Goal: Task Accomplishment & Management: Manage account settings

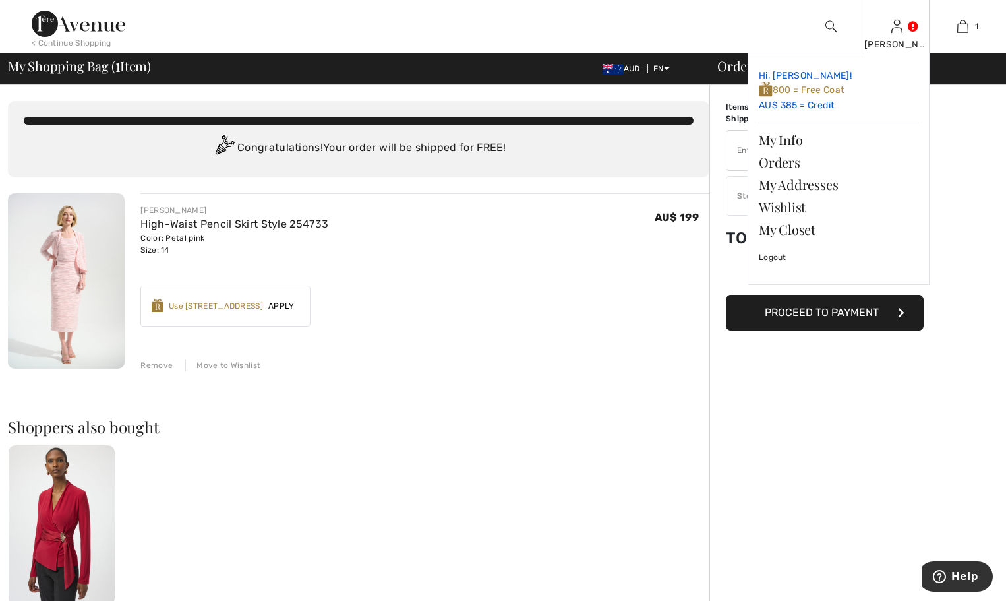
click at [819, 103] on link "Hi, Andrea! 800 = Free Coat AU$ 385 = Credit" at bounding box center [839, 90] width 160 height 53
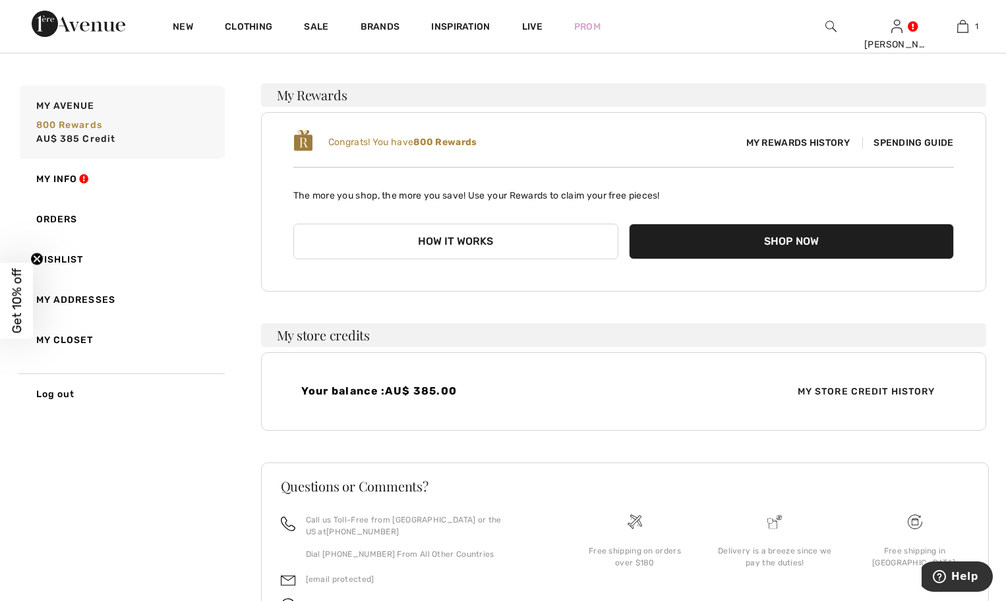
scroll to position [92, 0]
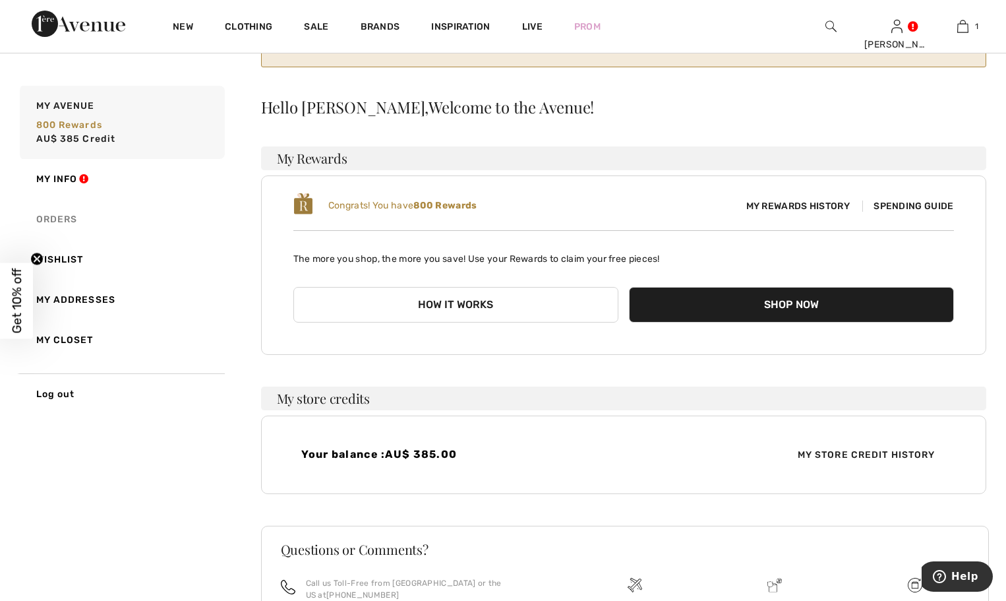
click at [67, 220] on link "Orders" at bounding box center [121, 219] width 208 height 40
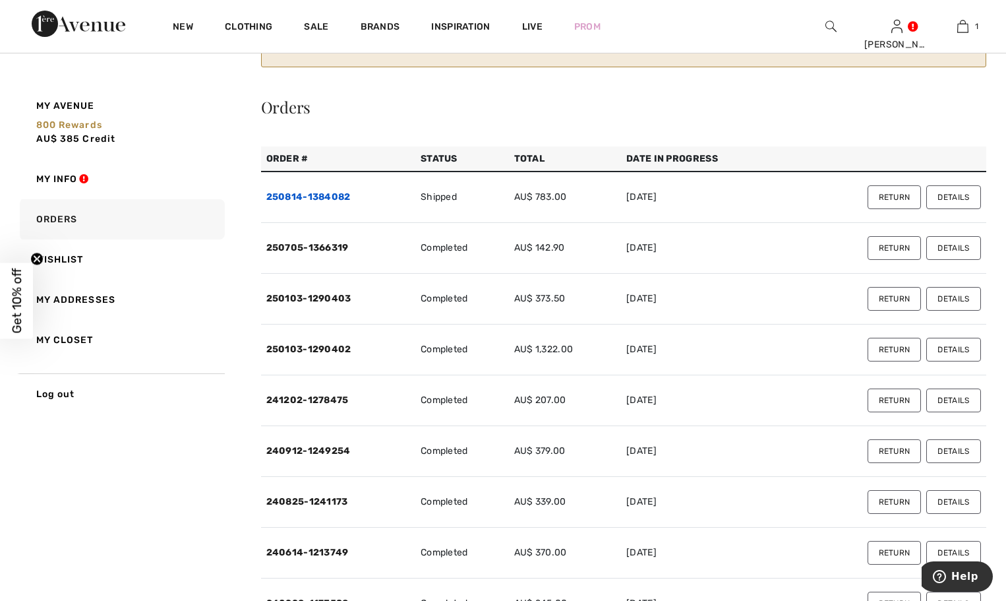
click at [302, 197] on link "250814-1384082" at bounding box center [308, 196] width 84 height 11
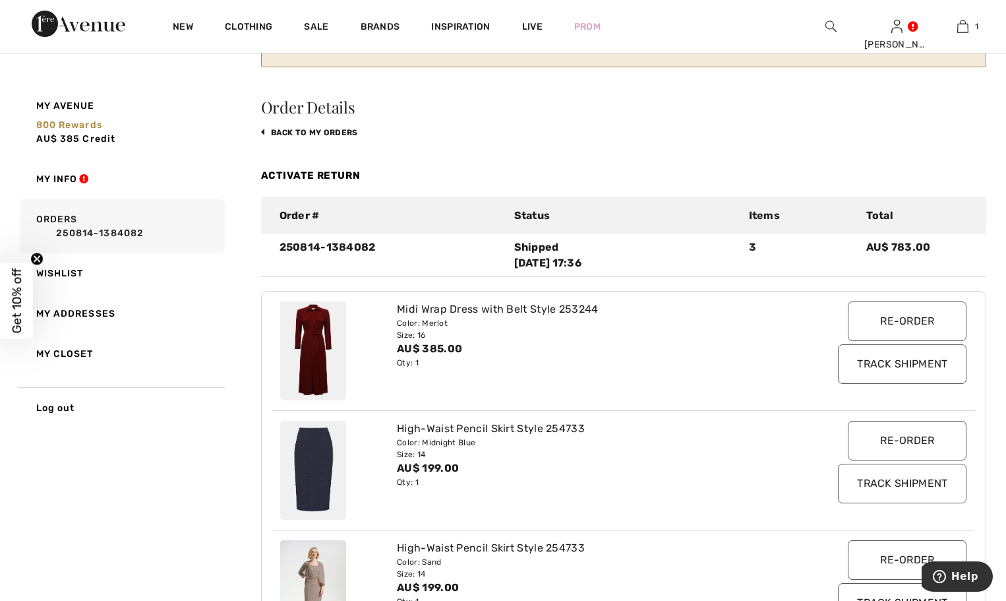
click at [319, 343] on img at bounding box center [313, 350] width 66 height 99
click at [281, 133] on link "back to My Orders" at bounding box center [309, 132] width 97 height 9
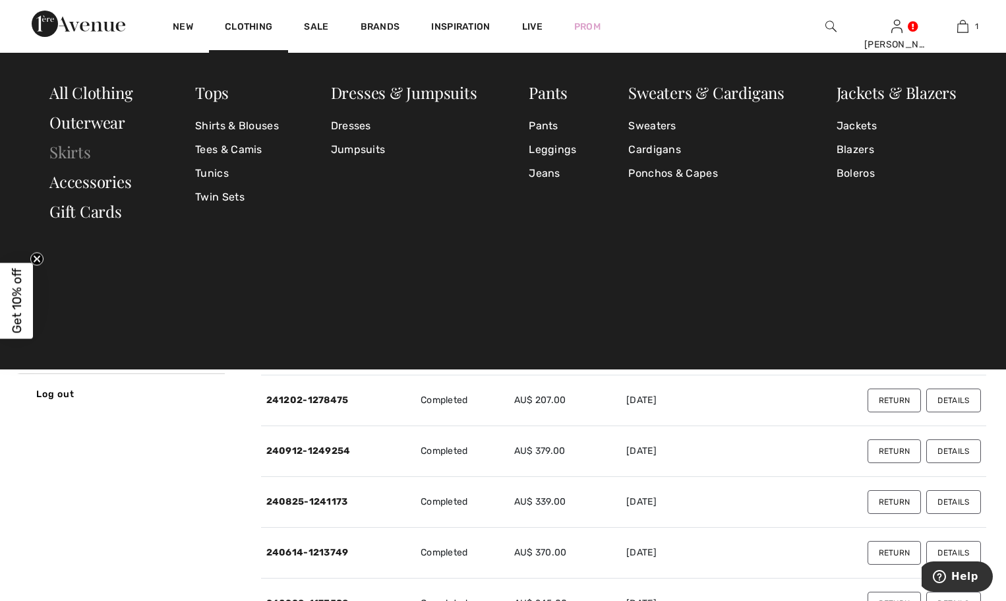
click at [76, 151] on link "Skirts" at bounding box center [70, 151] width 42 height 21
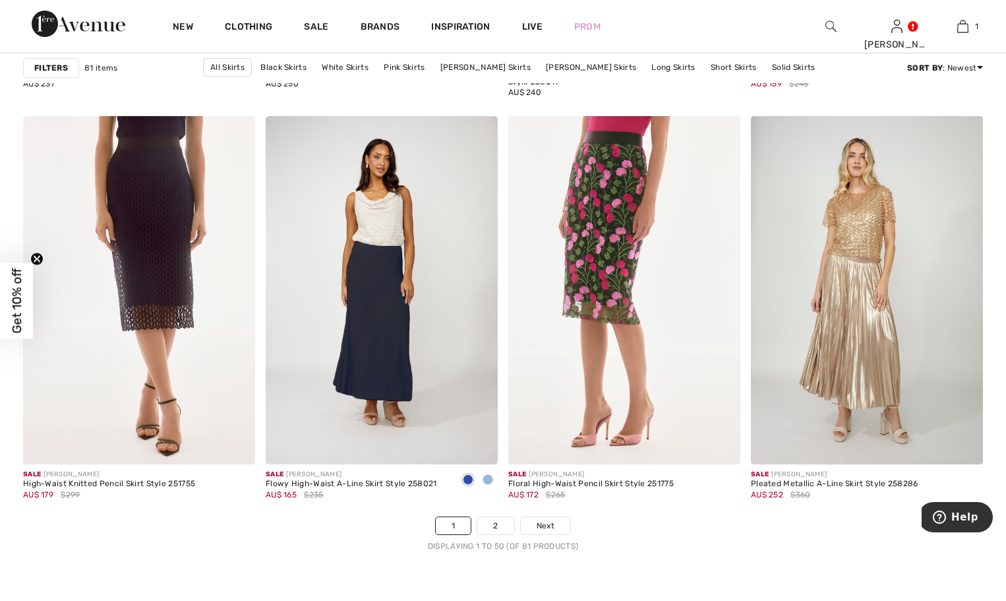
scroll to position [5933, 0]
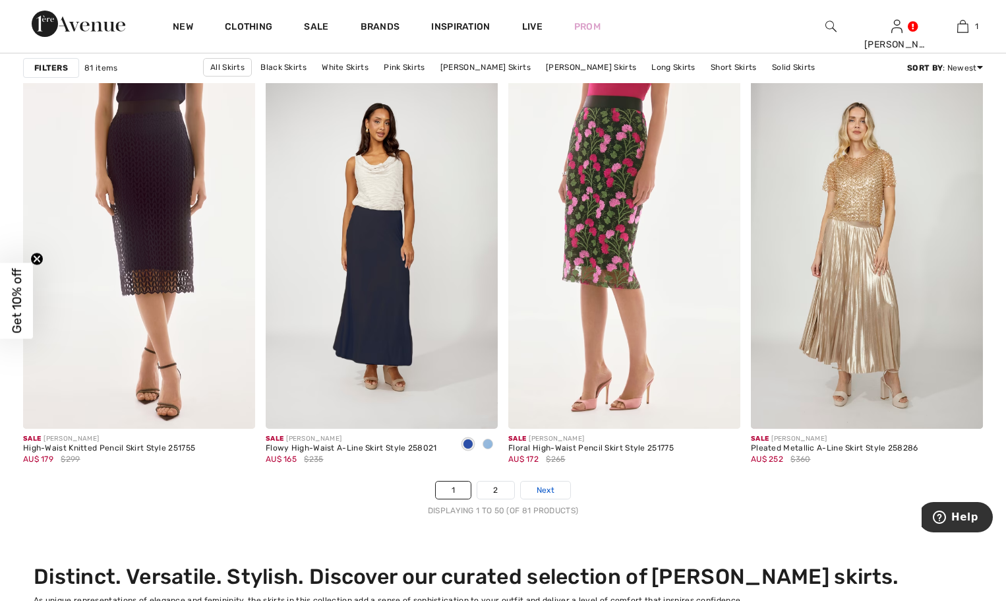
click at [545, 489] on span "Next" at bounding box center [546, 490] width 18 height 12
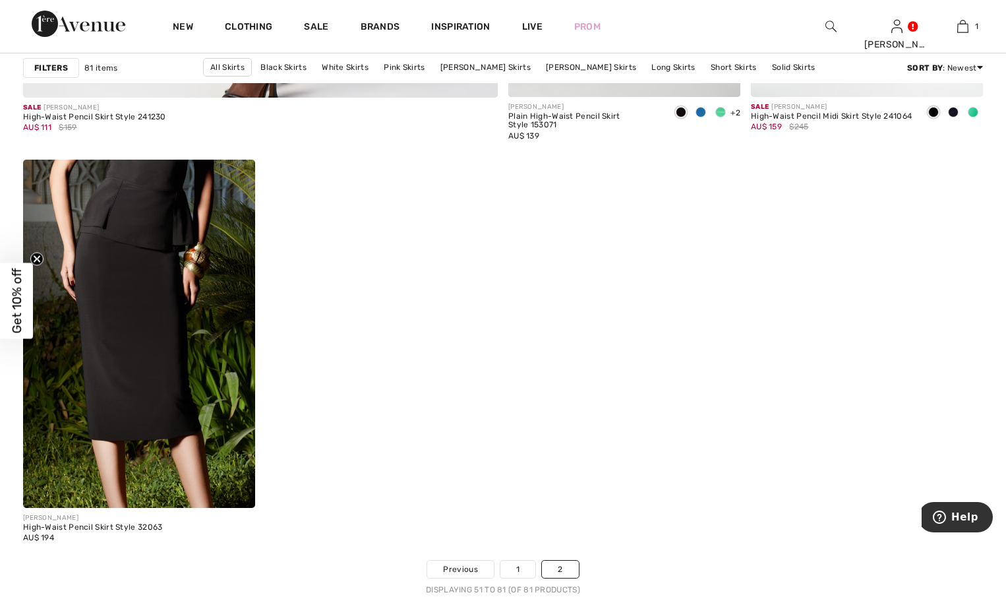
scroll to position [4087, 0]
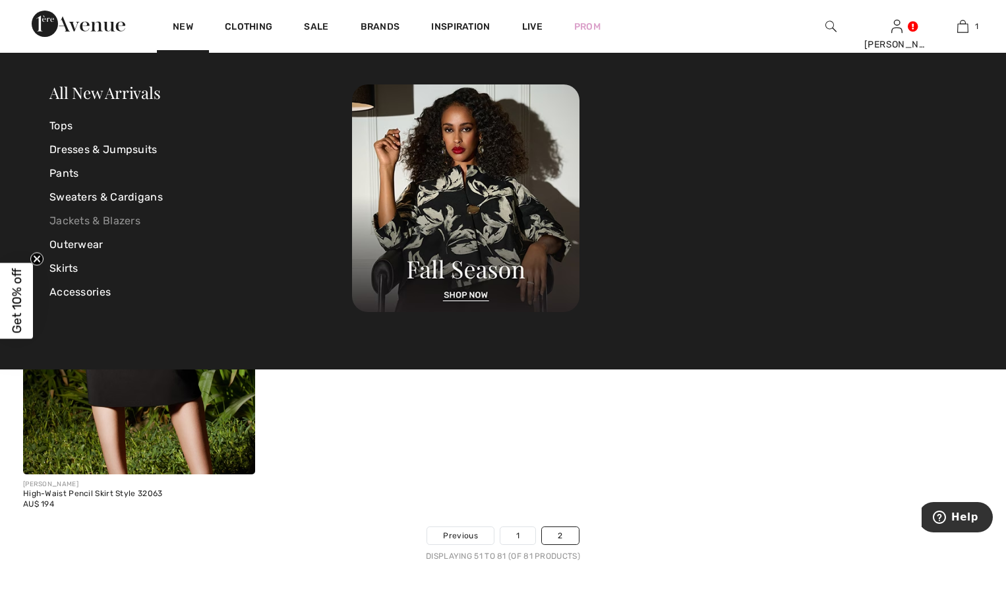
click at [102, 219] on link "Jackets & Blazers" at bounding box center [200, 221] width 303 height 24
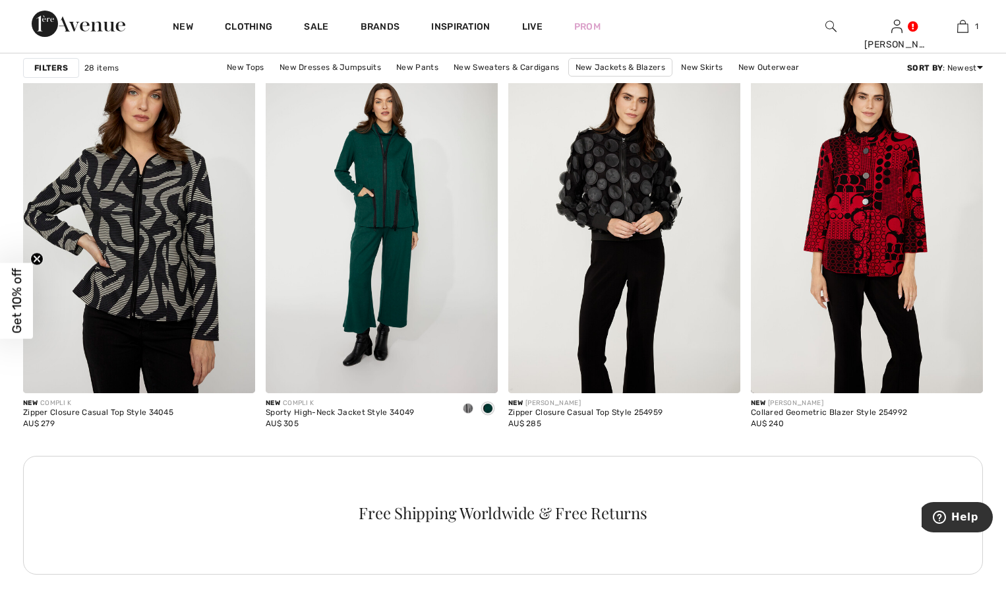
scroll to position [1384, 0]
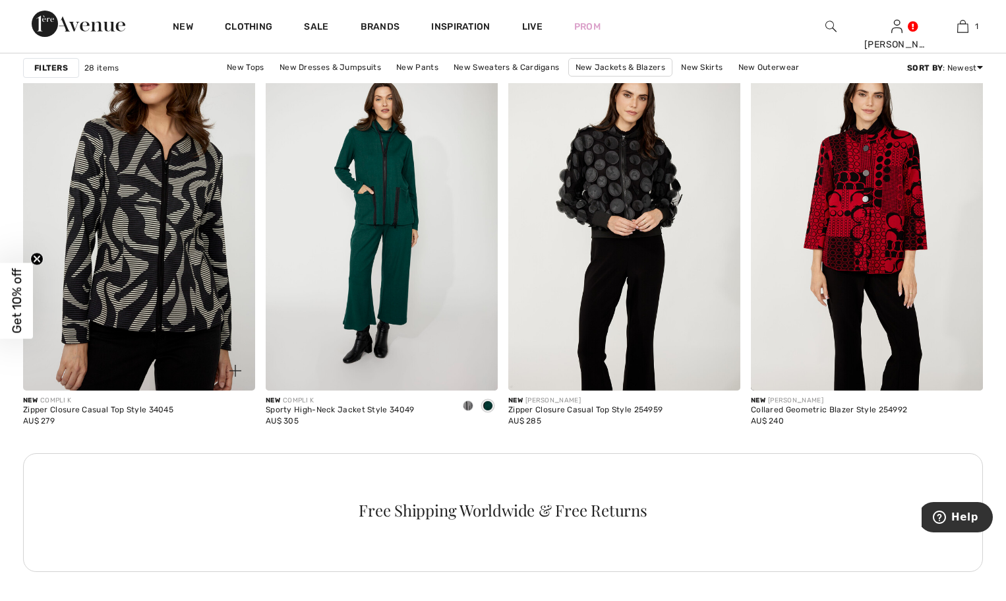
click at [115, 204] on img at bounding box center [139, 216] width 232 height 348
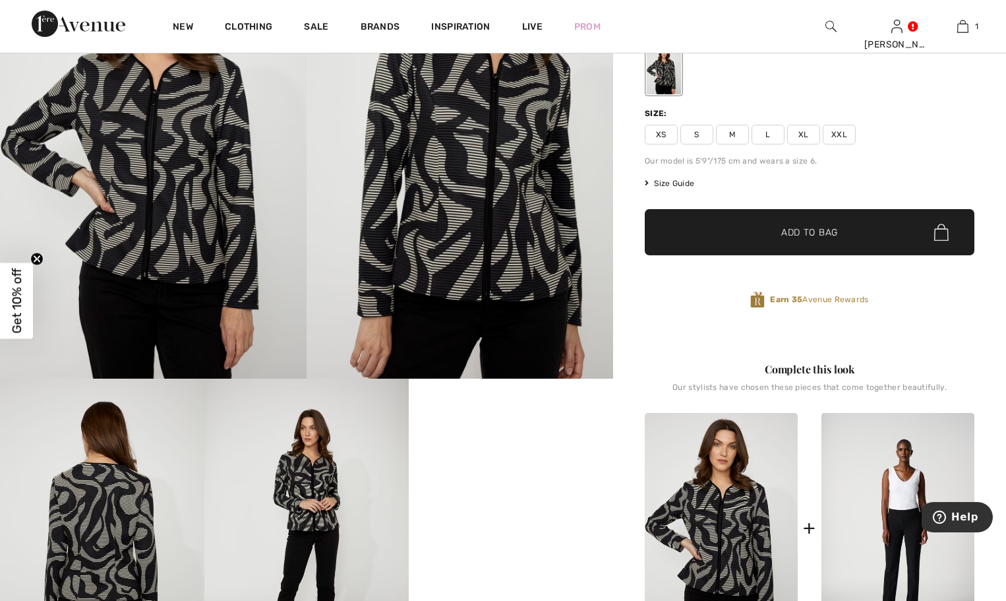
scroll to position [132, 0]
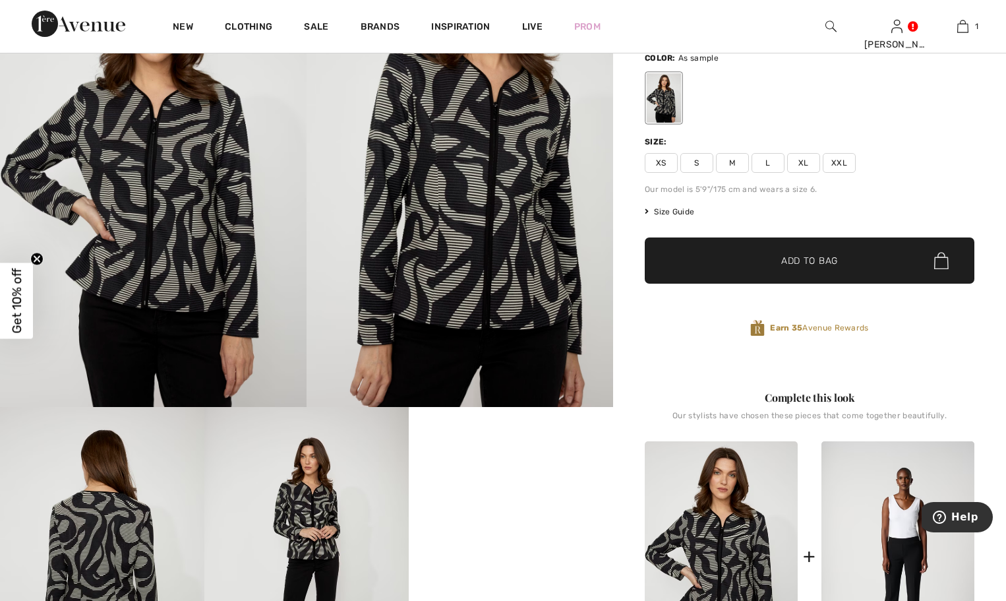
click at [675, 211] on span "Size Guide" at bounding box center [669, 212] width 49 height 12
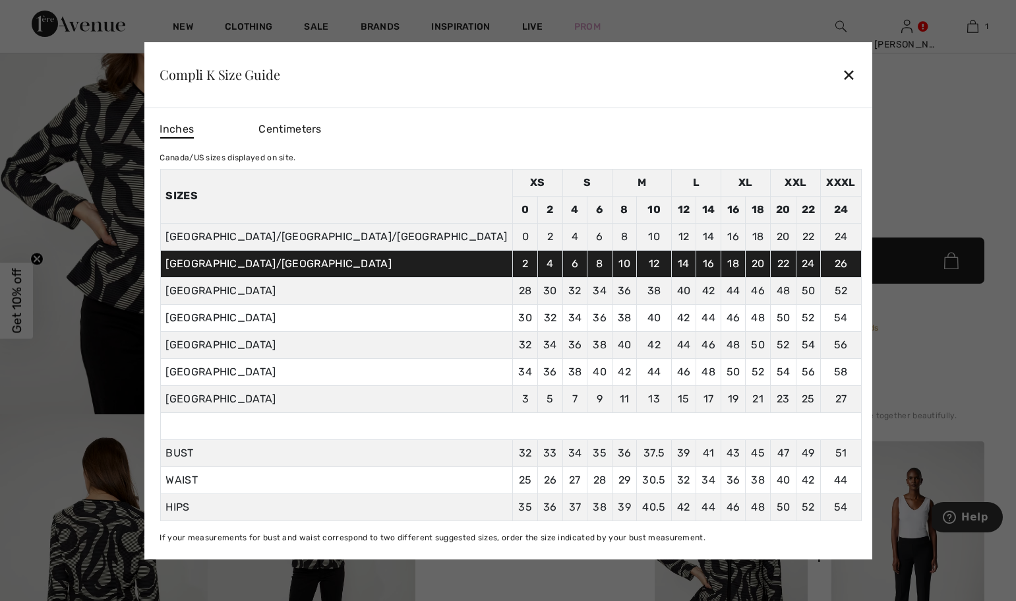
click at [842, 71] on div "✕" at bounding box center [849, 75] width 14 height 28
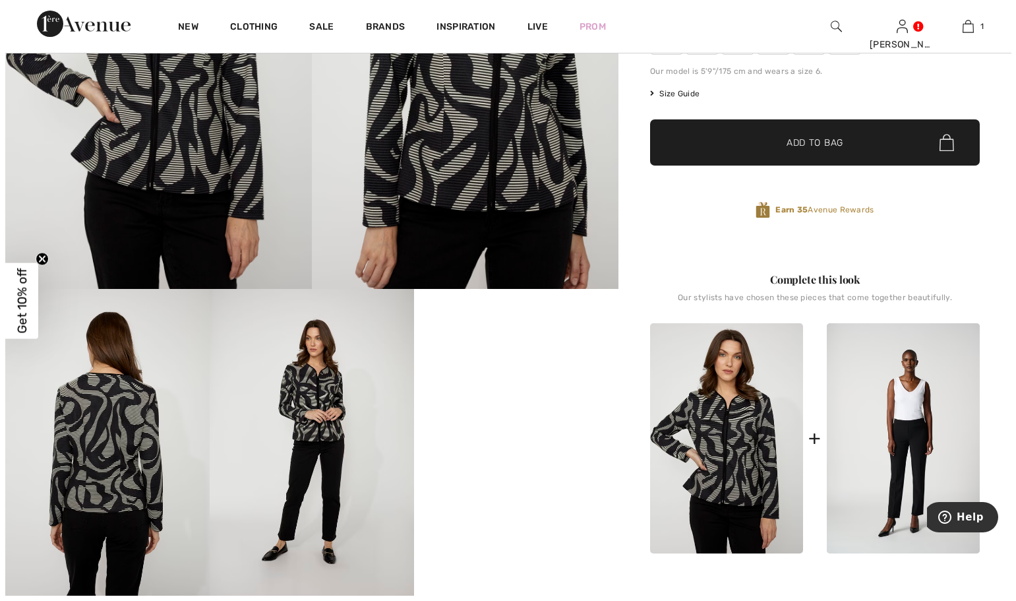
scroll to position [264, 0]
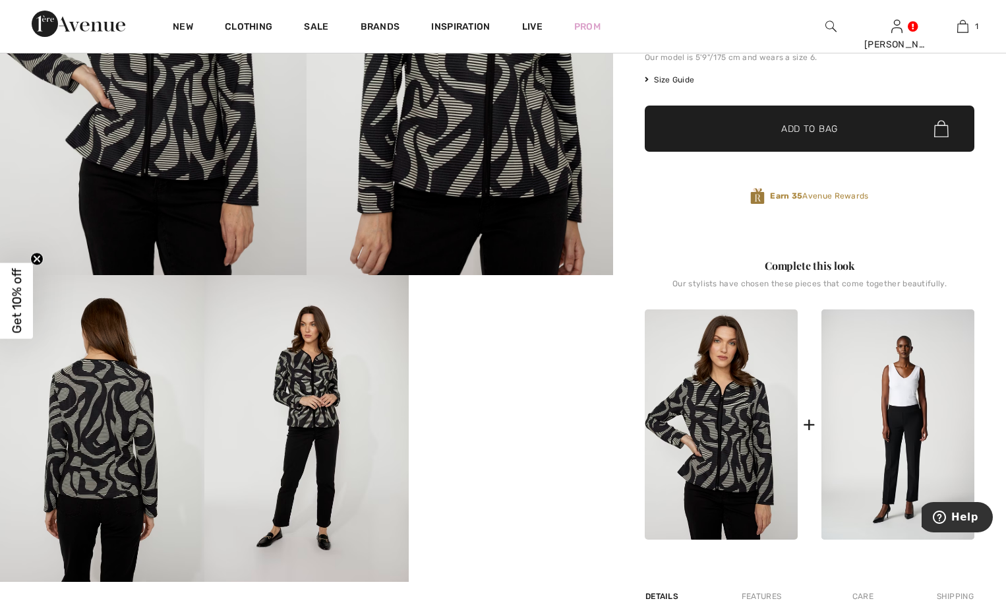
click at [113, 419] on img at bounding box center [102, 428] width 204 height 307
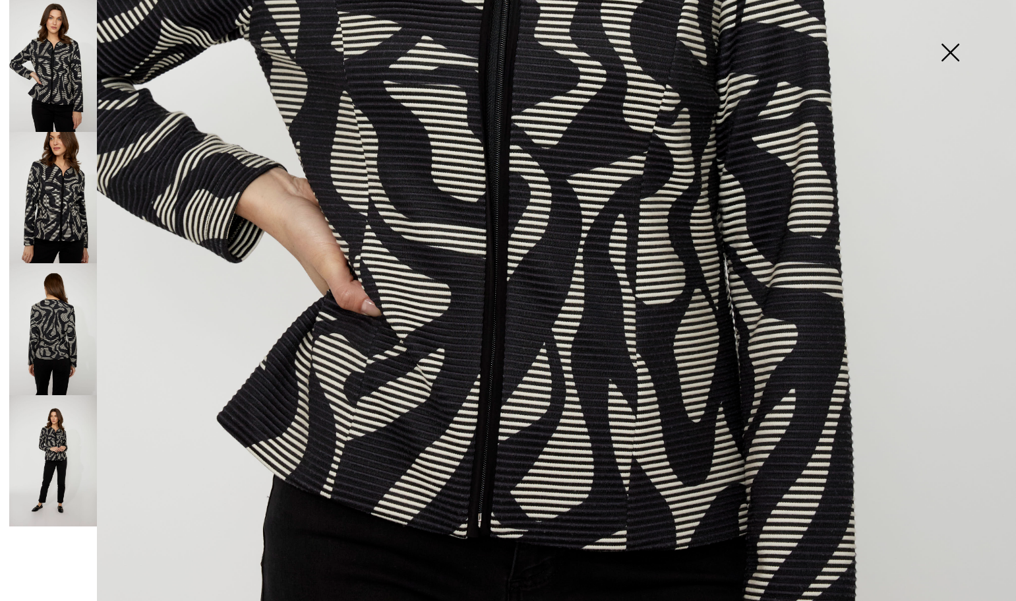
scroll to position [725, 0]
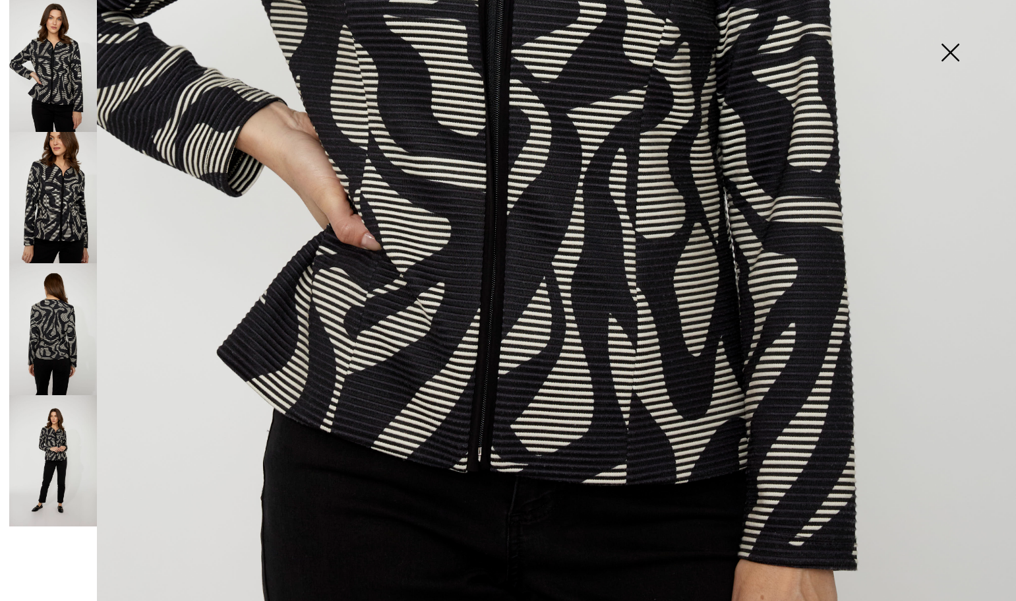
click at [63, 323] on img at bounding box center [53, 329] width 88 height 132
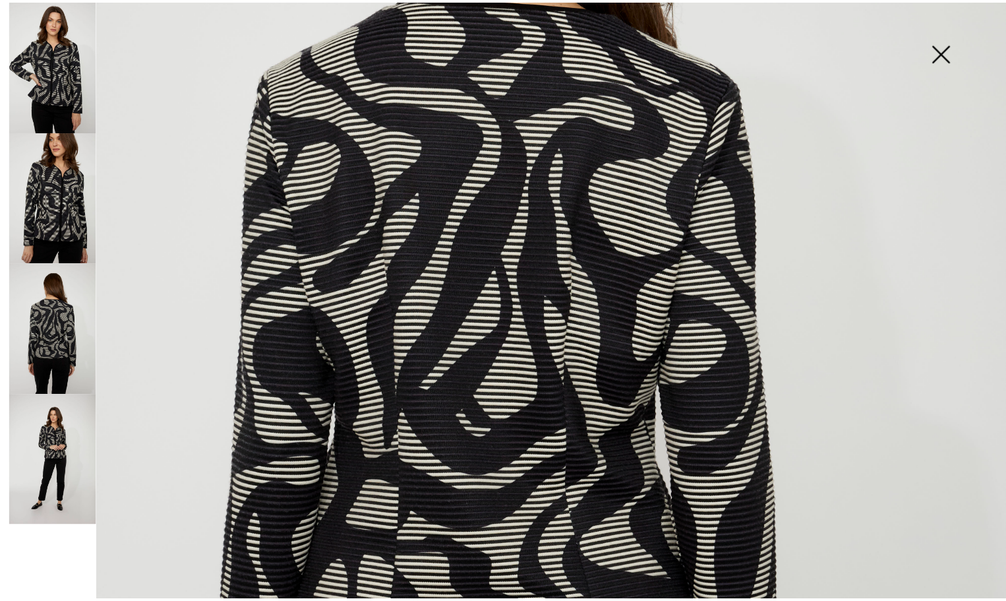
scroll to position [396, 0]
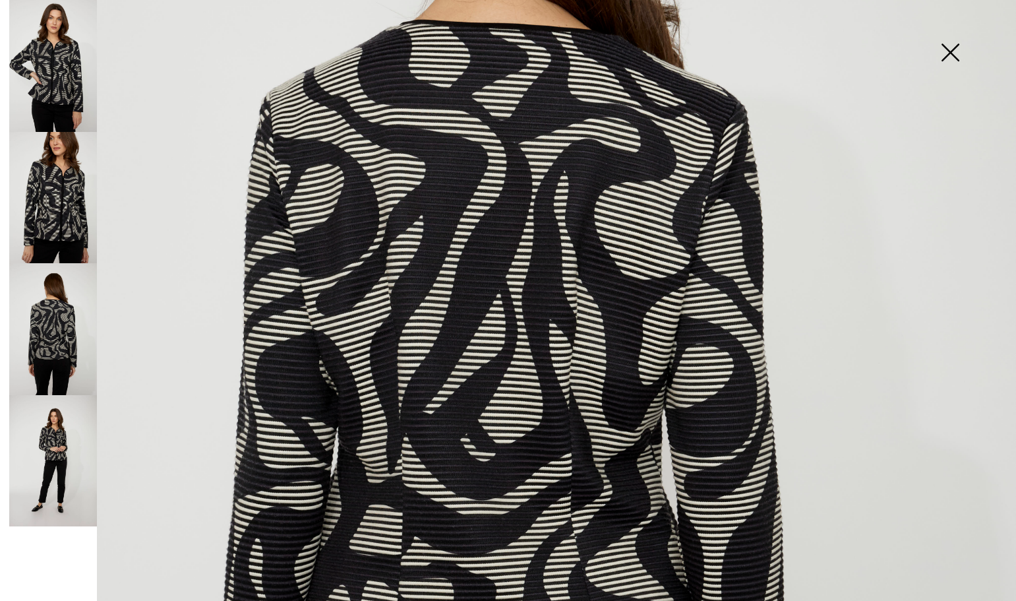
click at [949, 53] on img at bounding box center [950, 54] width 66 height 68
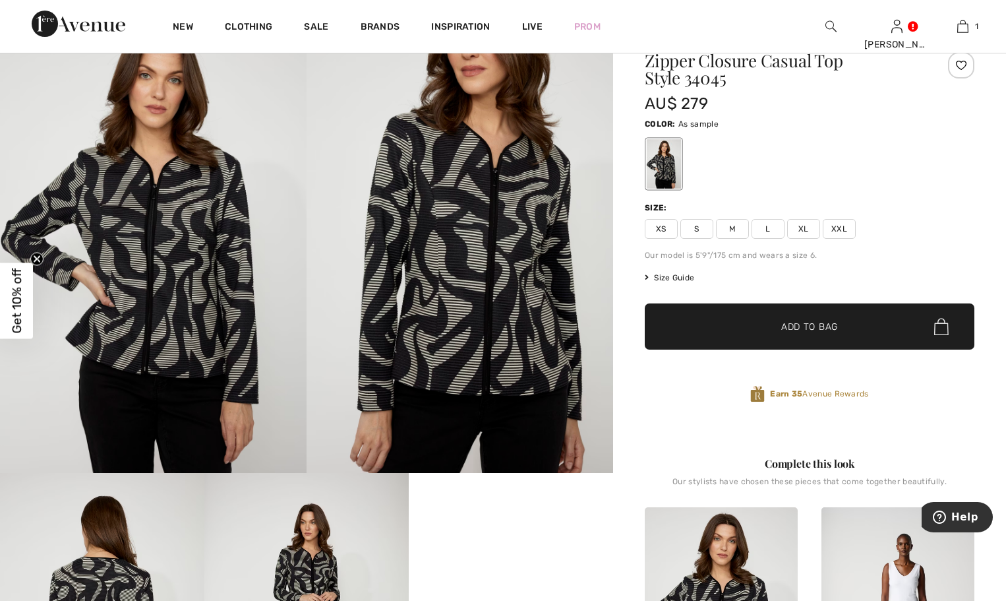
scroll to position [0, 0]
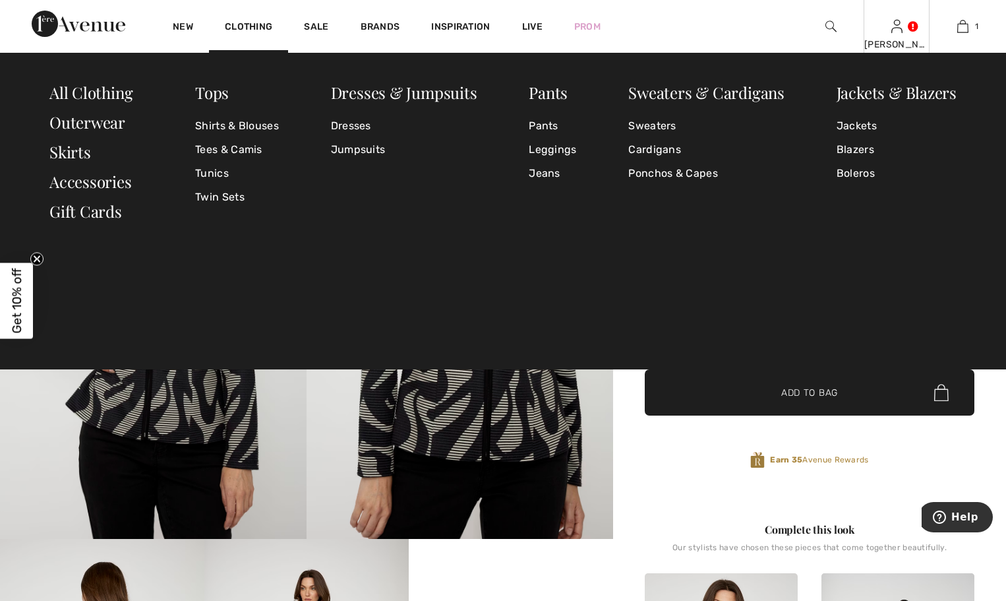
click at [896, 27] on img at bounding box center [896, 26] width 11 height 16
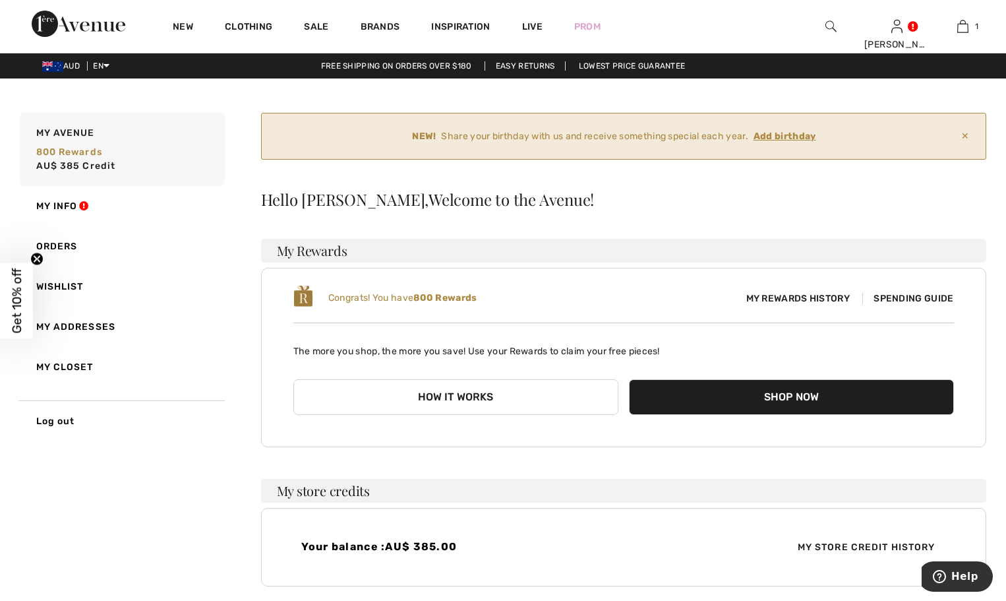
click at [775, 136] on ins "Add birthday" at bounding box center [784, 136] width 63 height 11
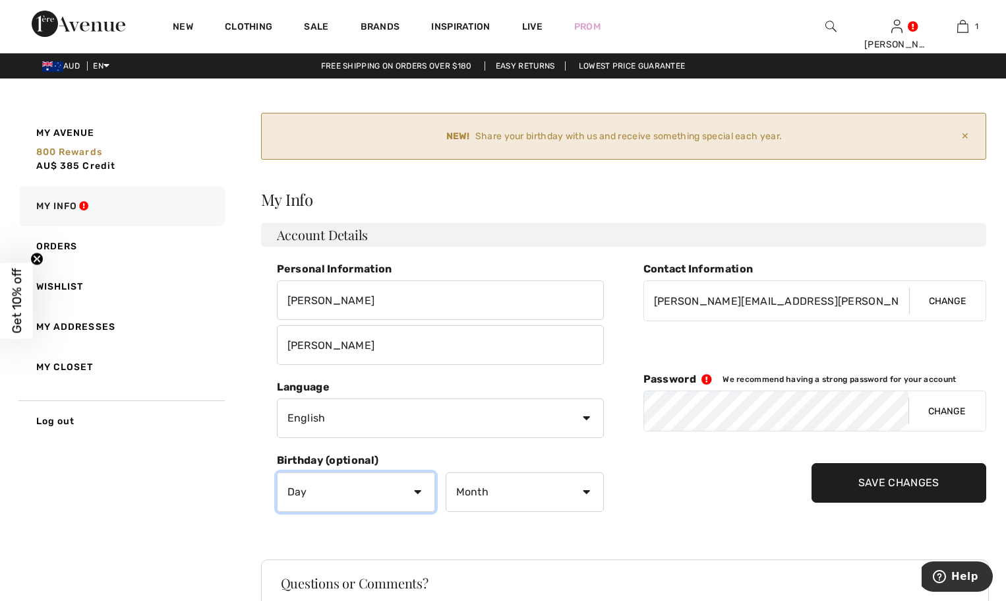
click at [417, 492] on select "Day 1 2 3 4 5 6 7 8 9 10 11 12 13 14 15 16 17 18 19 20 21 22 23 24 25 26 27 28 …" at bounding box center [356, 492] width 158 height 40
select select "19"
click at [277, 472] on select "Day 1 2 3 4 5 6 7 8 9 10 11 12 13 14 15 16 17 18 19 20 21 22 23 24 25 26 27 28 …" at bounding box center [356, 492] width 158 height 40
click at [583, 492] on select "Month January February March April May June July August September October Novem…" at bounding box center [525, 492] width 158 height 40
select select "3"
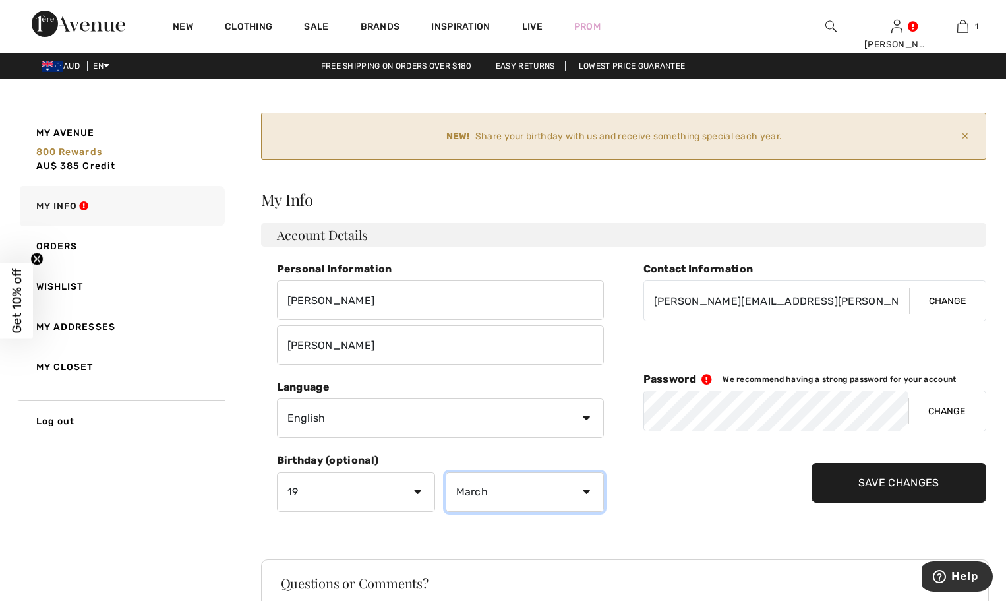
click at [446, 472] on select "Month January February March April May June July August September October Novem…" at bounding box center [525, 492] width 158 height 40
click at [870, 479] on input "Save Changes" at bounding box center [899, 483] width 175 height 40
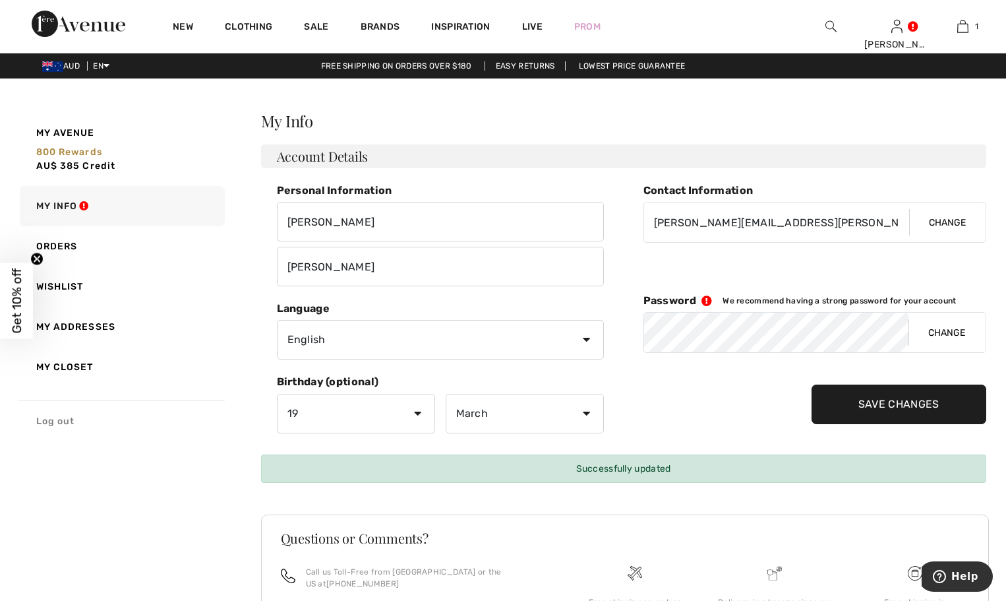
click at [67, 422] on link "Log out" at bounding box center [121, 420] width 208 height 41
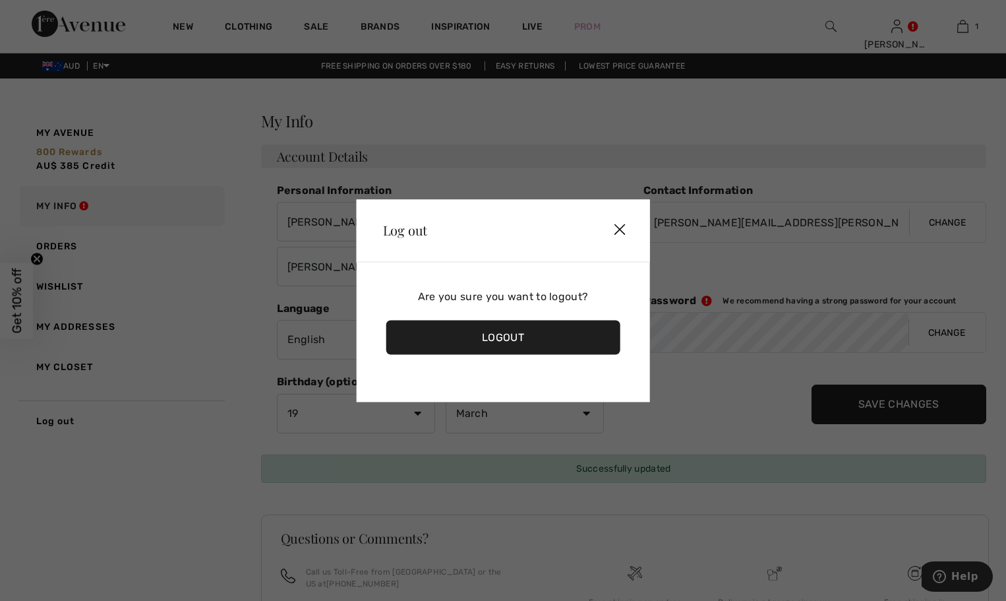
click at [494, 335] on div "Logout" at bounding box center [503, 337] width 234 height 34
